Goal: Information Seeking & Learning: Learn about a topic

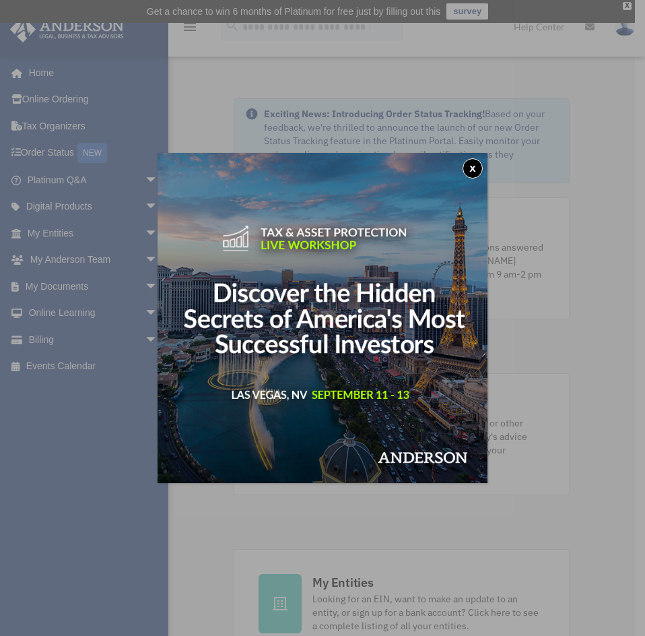
click at [54, 315] on div "x" at bounding box center [322, 318] width 645 height 636
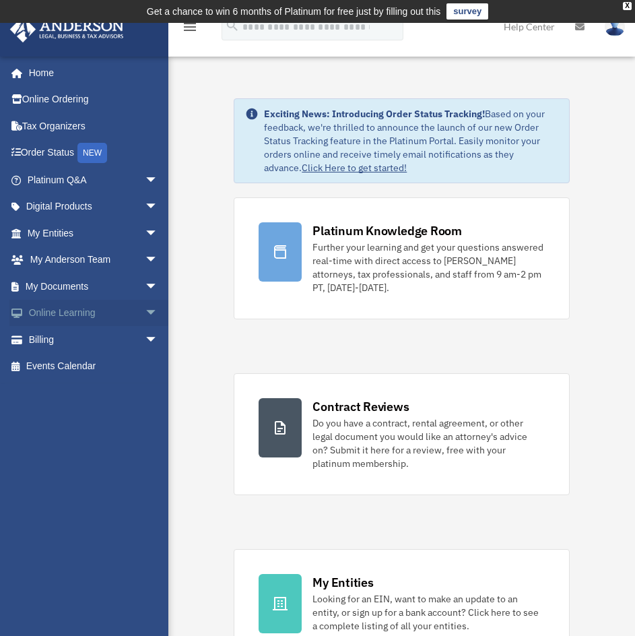
click at [145, 309] on span "arrow_drop_down" at bounding box center [158, 314] width 27 height 28
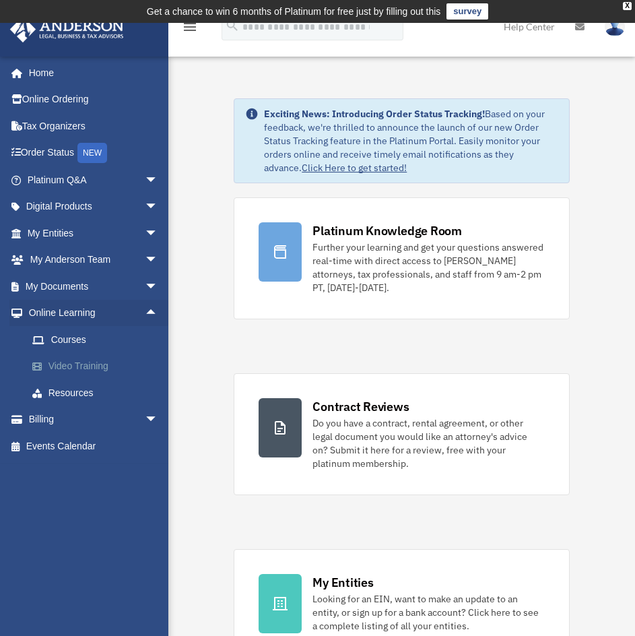
click at [71, 361] on link "Video Training" at bounding box center [99, 366] width 160 height 27
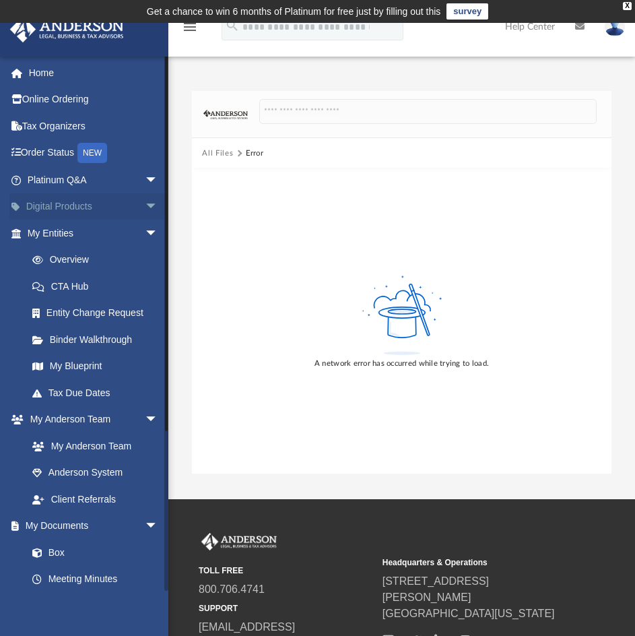
click at [145, 206] on span "arrow_drop_down" at bounding box center [158, 207] width 27 height 28
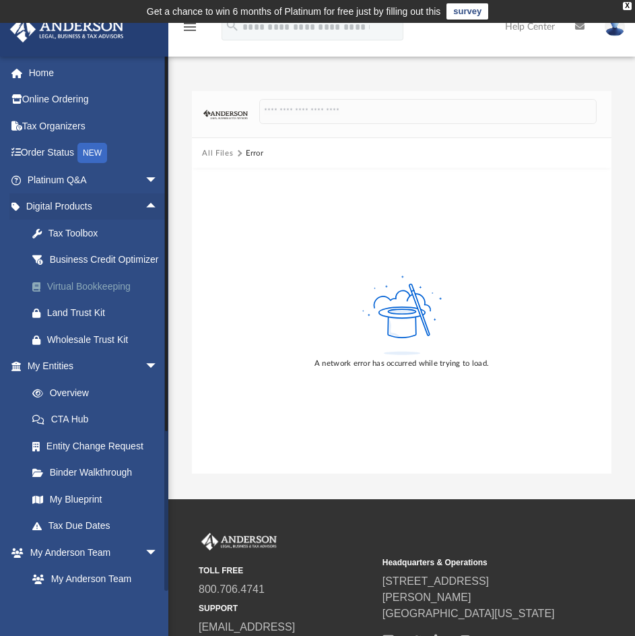
click at [87, 295] on div "Virtual Bookkeeping" at bounding box center [104, 286] width 115 height 17
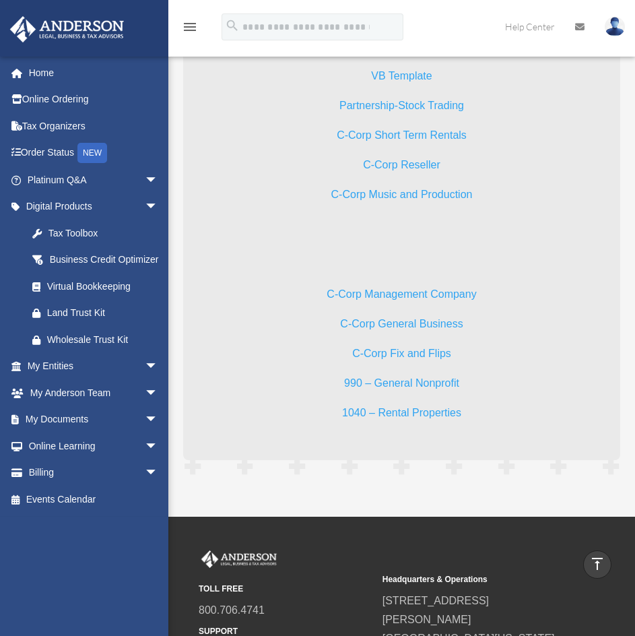
scroll to position [2799, 0]
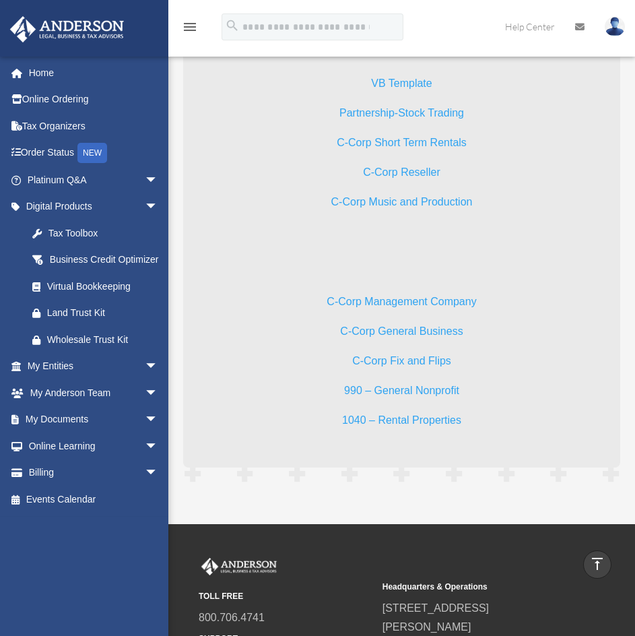
click at [422, 301] on link "C-Corp Management Company" at bounding box center [402, 305] width 150 height 18
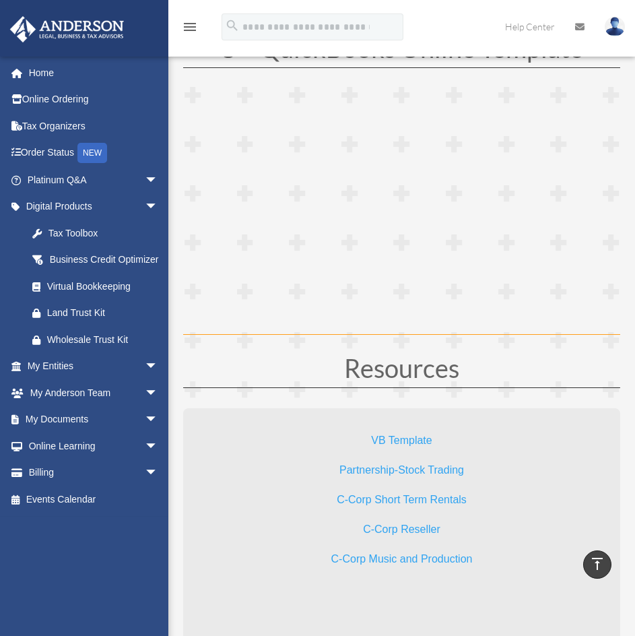
scroll to position [2478, 0]
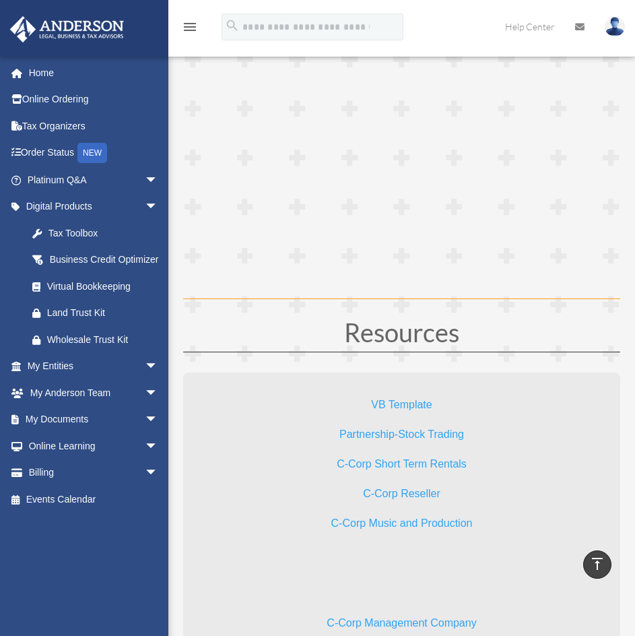
click at [183, 34] on icon "menu" at bounding box center [190, 27] width 16 height 16
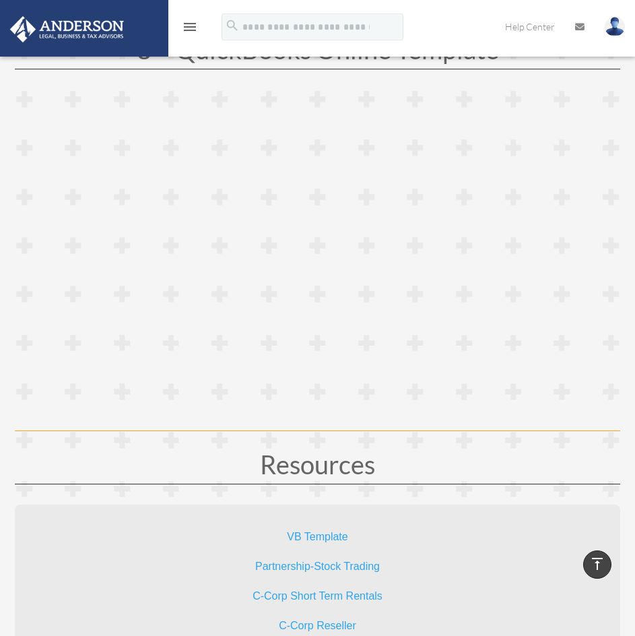
scroll to position [3097, 0]
